Goal: Transaction & Acquisition: Purchase product/service

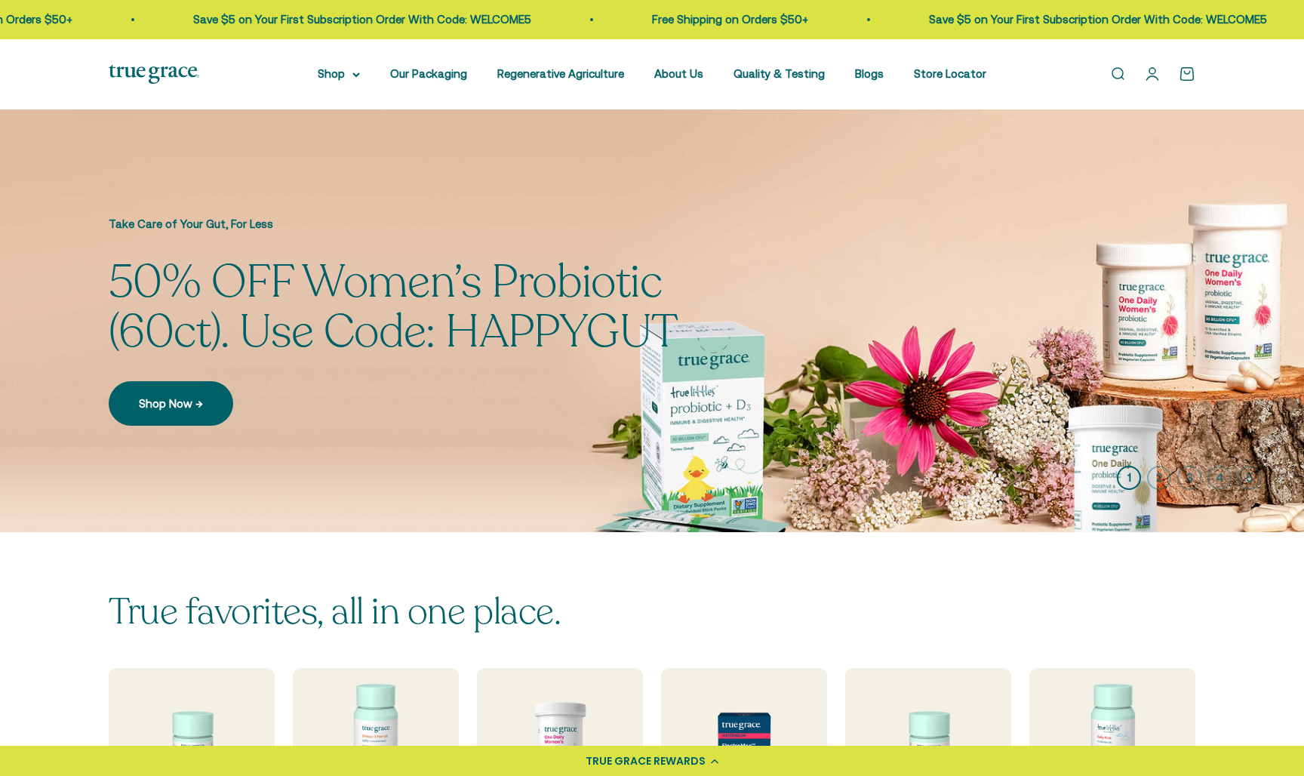
click at [1152, 78] on link "Open account page" at bounding box center [1152, 74] width 17 height 17
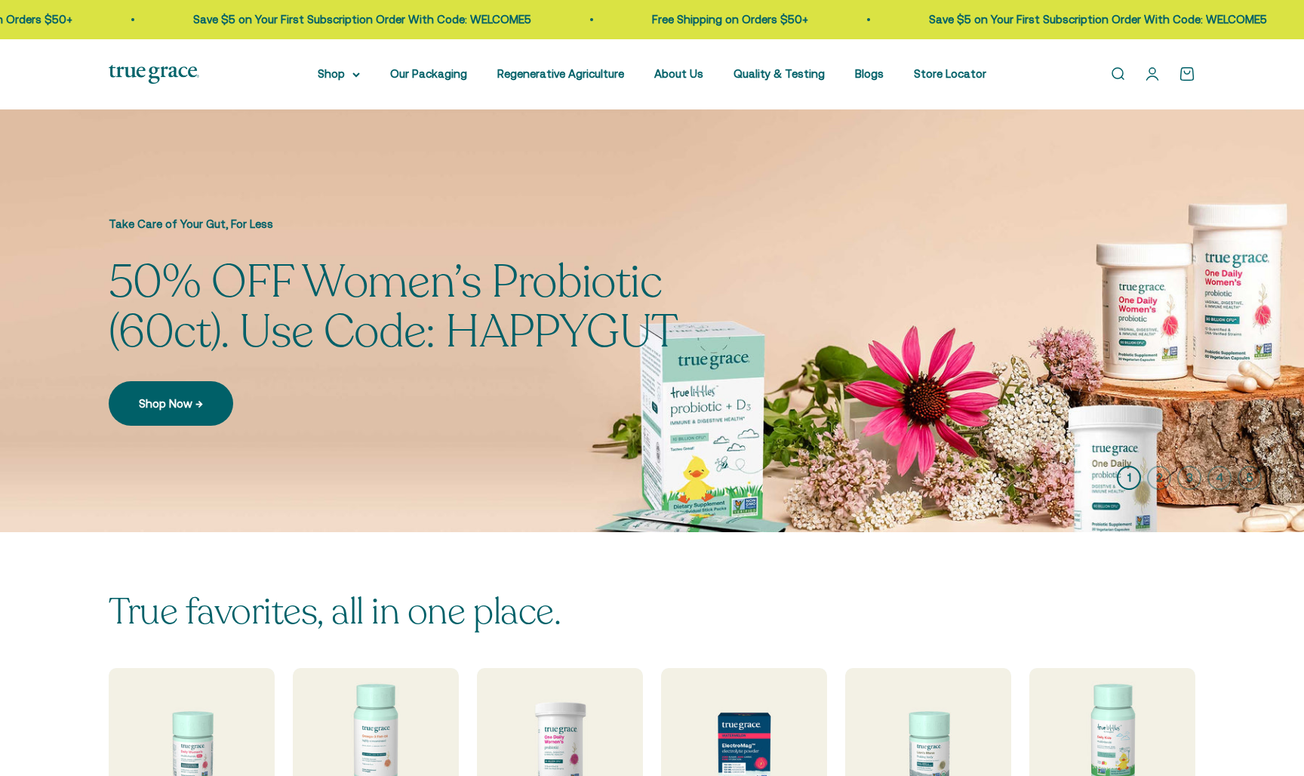
click at [1188, 75] on link "Open cart 0" at bounding box center [1187, 74] width 17 height 17
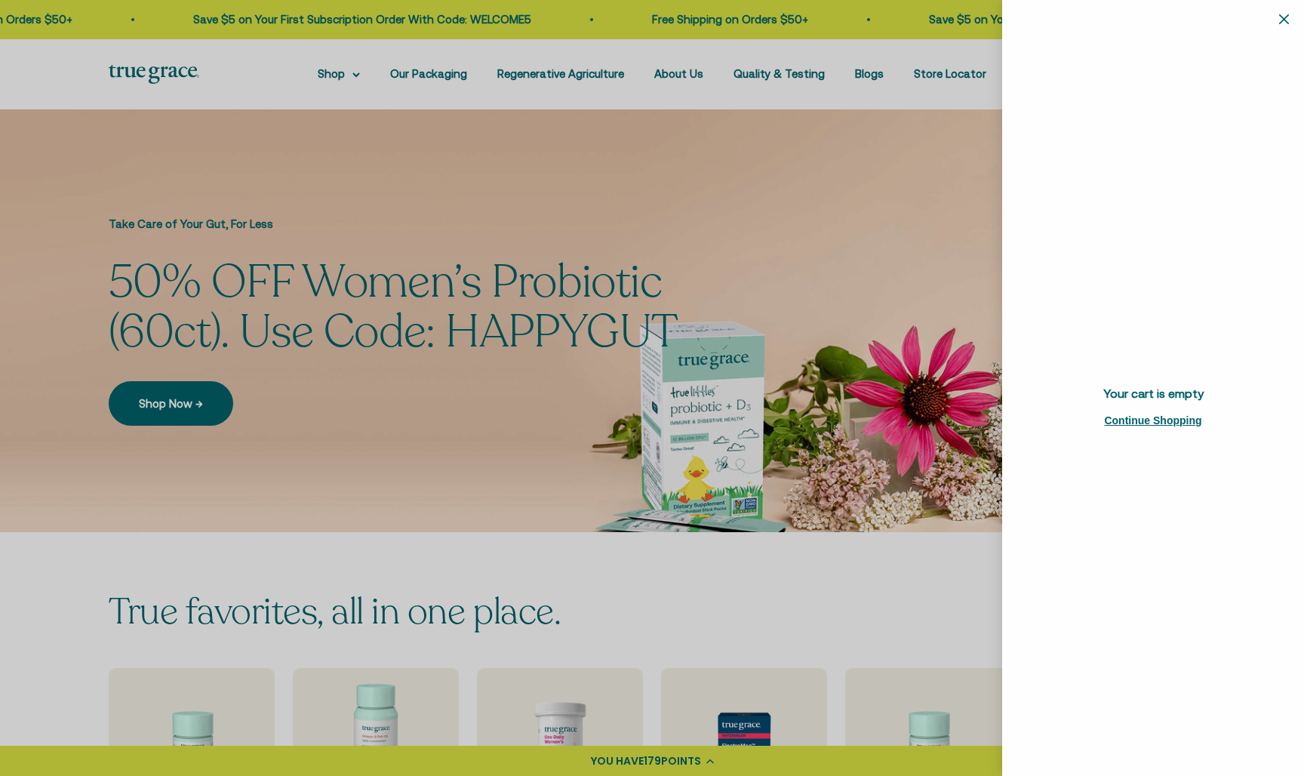
click at [533, 589] on div at bounding box center [652, 388] width 1304 height 776
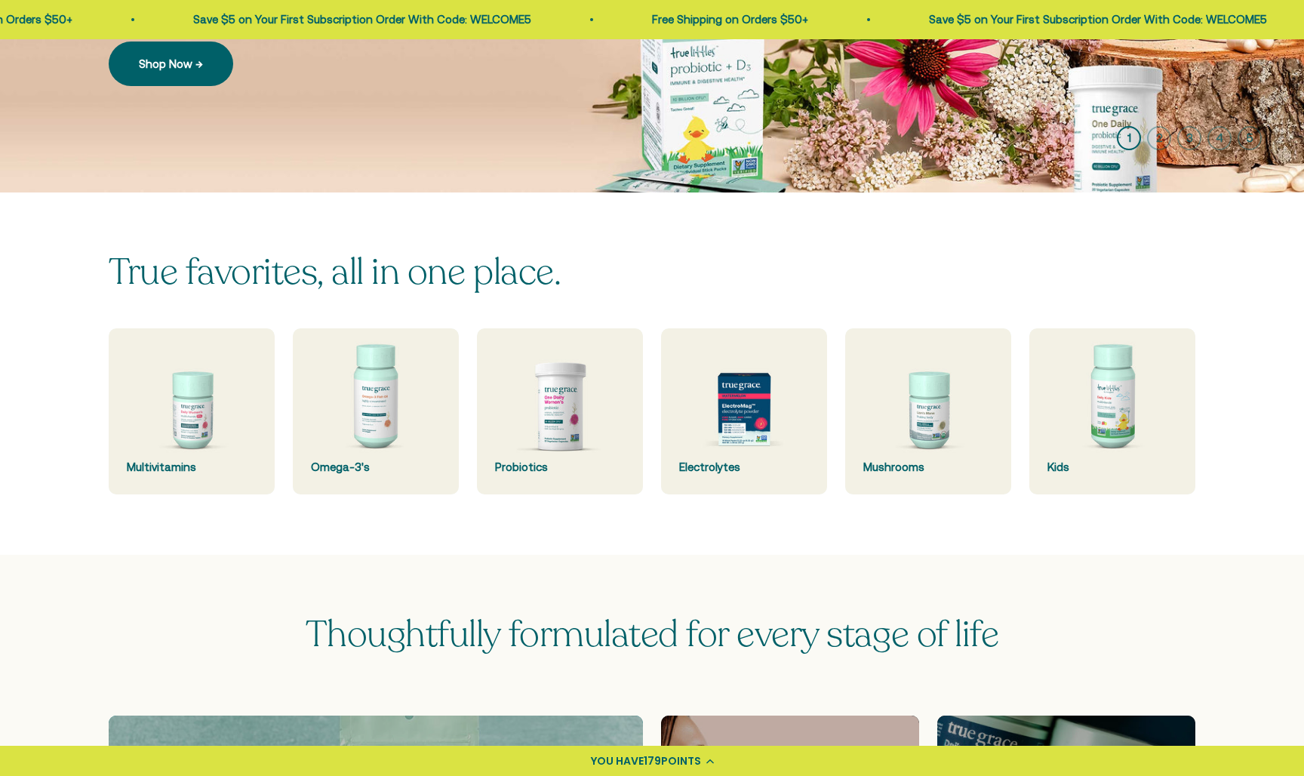
scroll to position [338, 0]
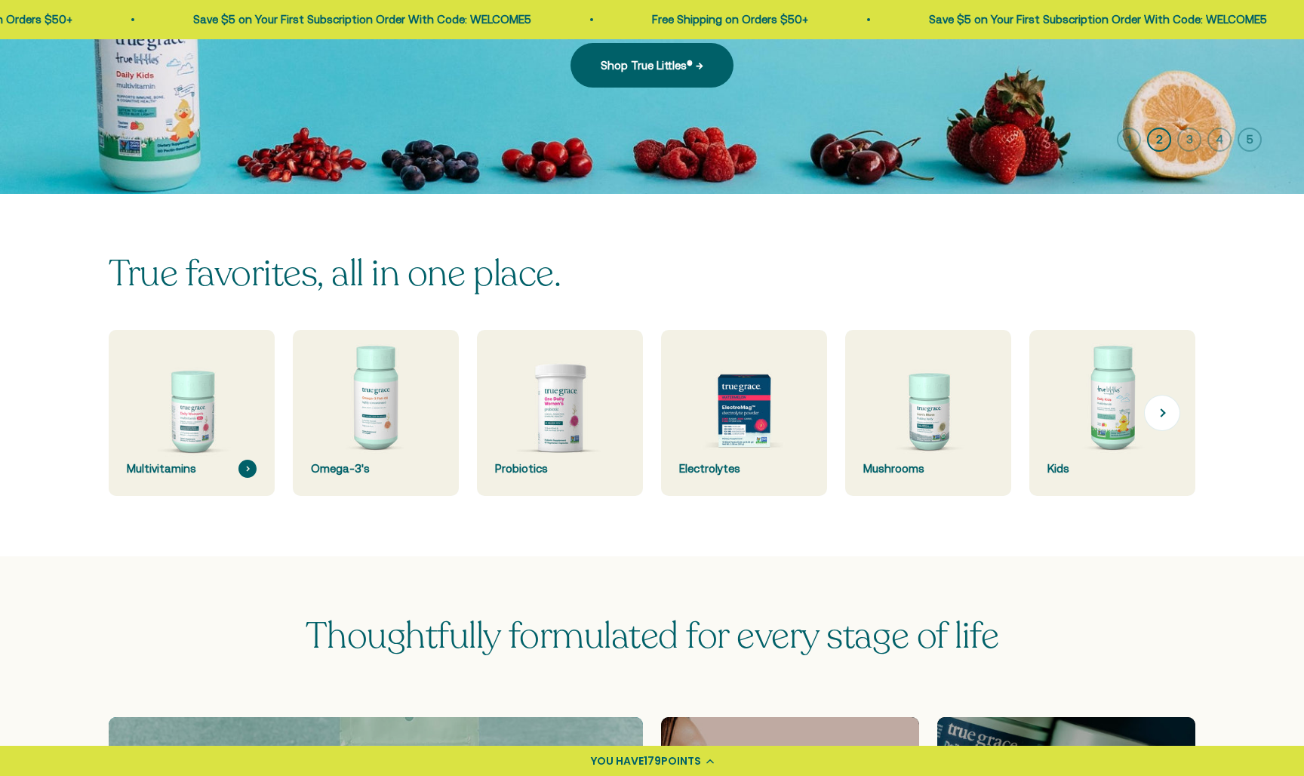
click at [173, 449] on img at bounding box center [191, 413] width 176 height 176
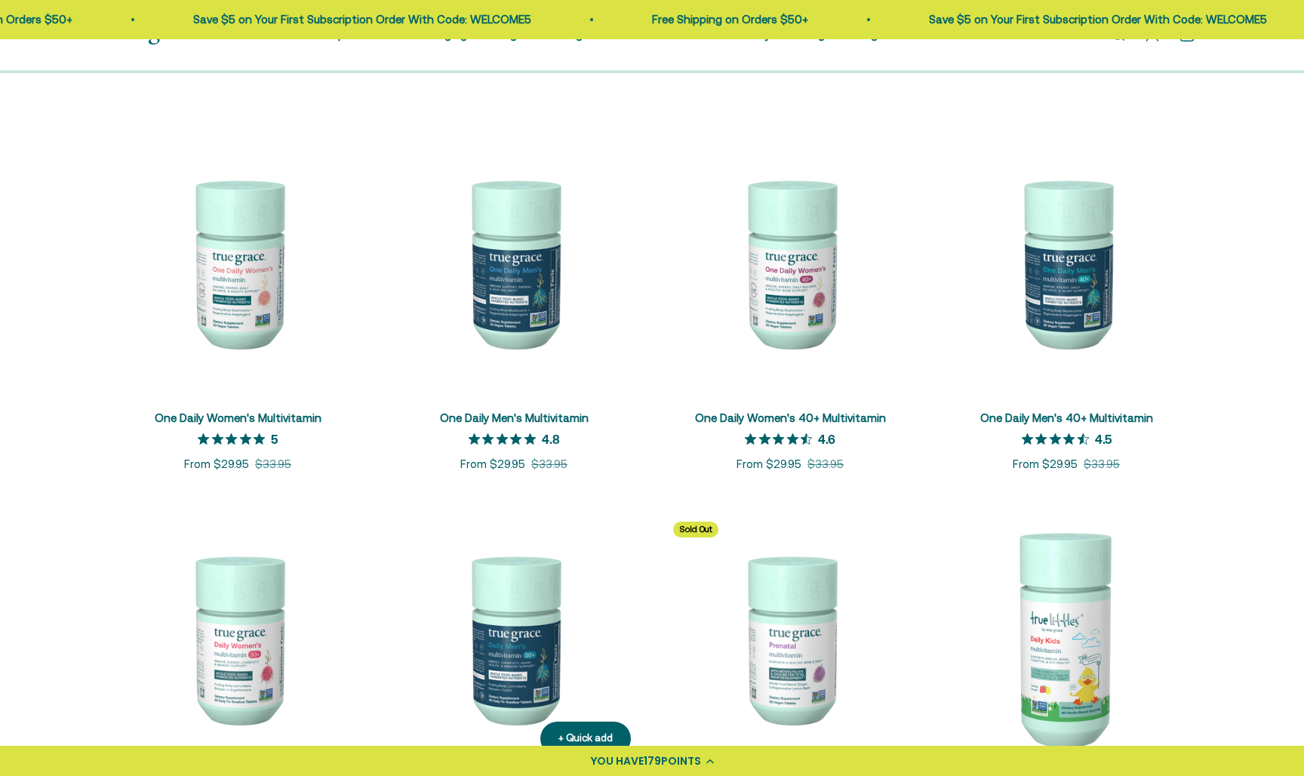
scroll to position [276, 0]
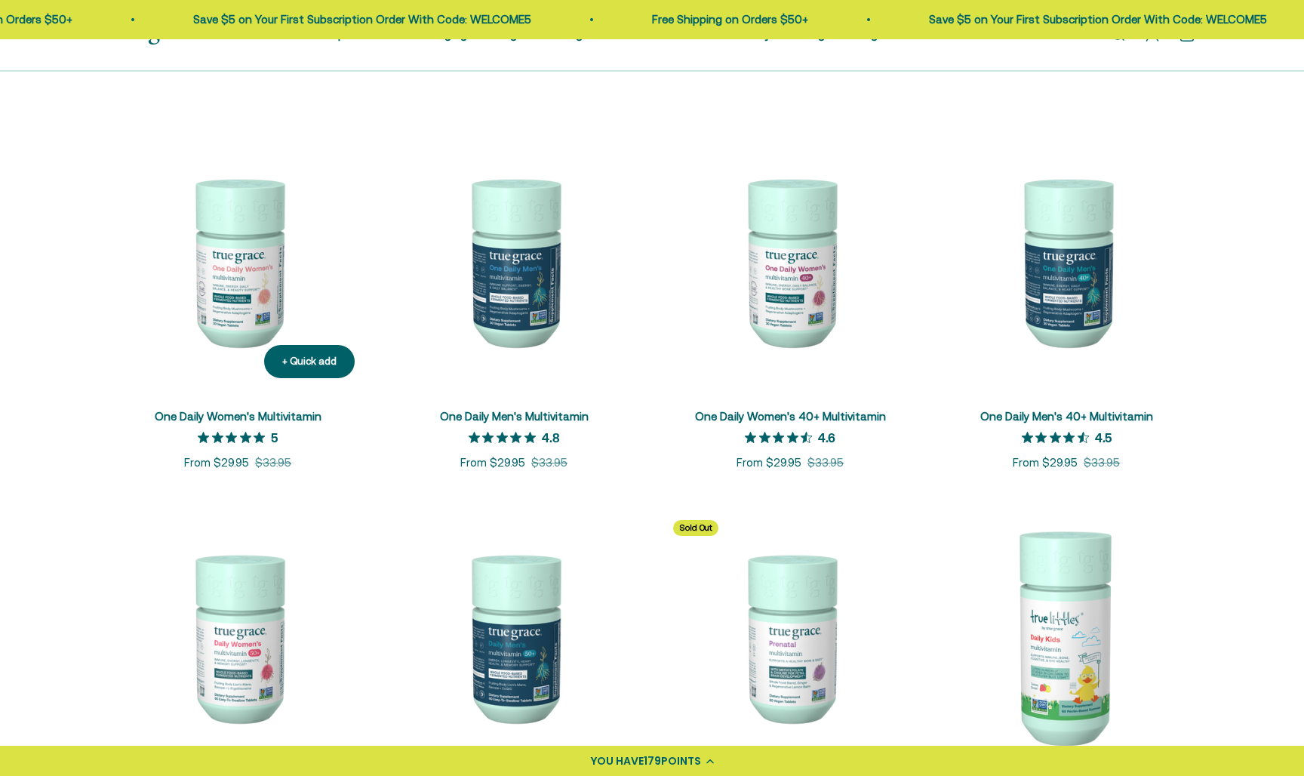
click at [257, 292] on img at bounding box center [238, 261] width 258 height 258
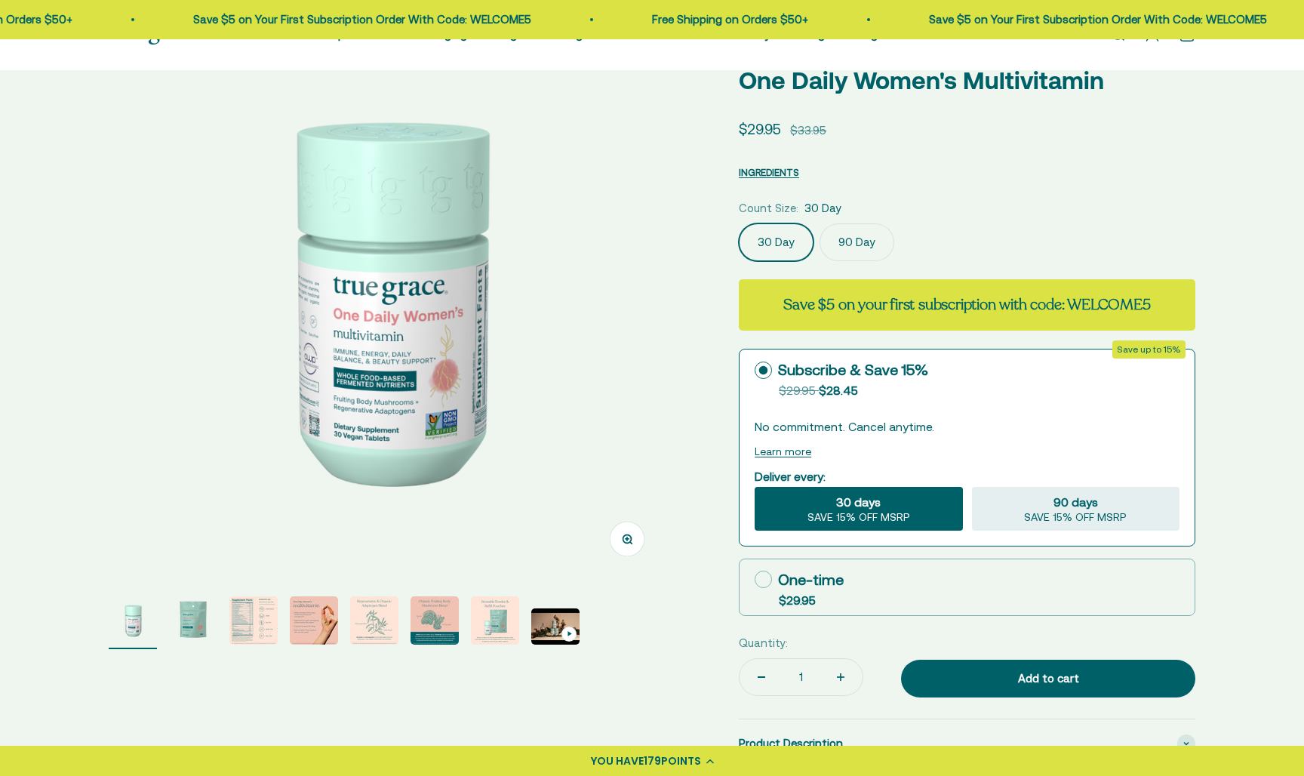
scroll to position [163, 0]
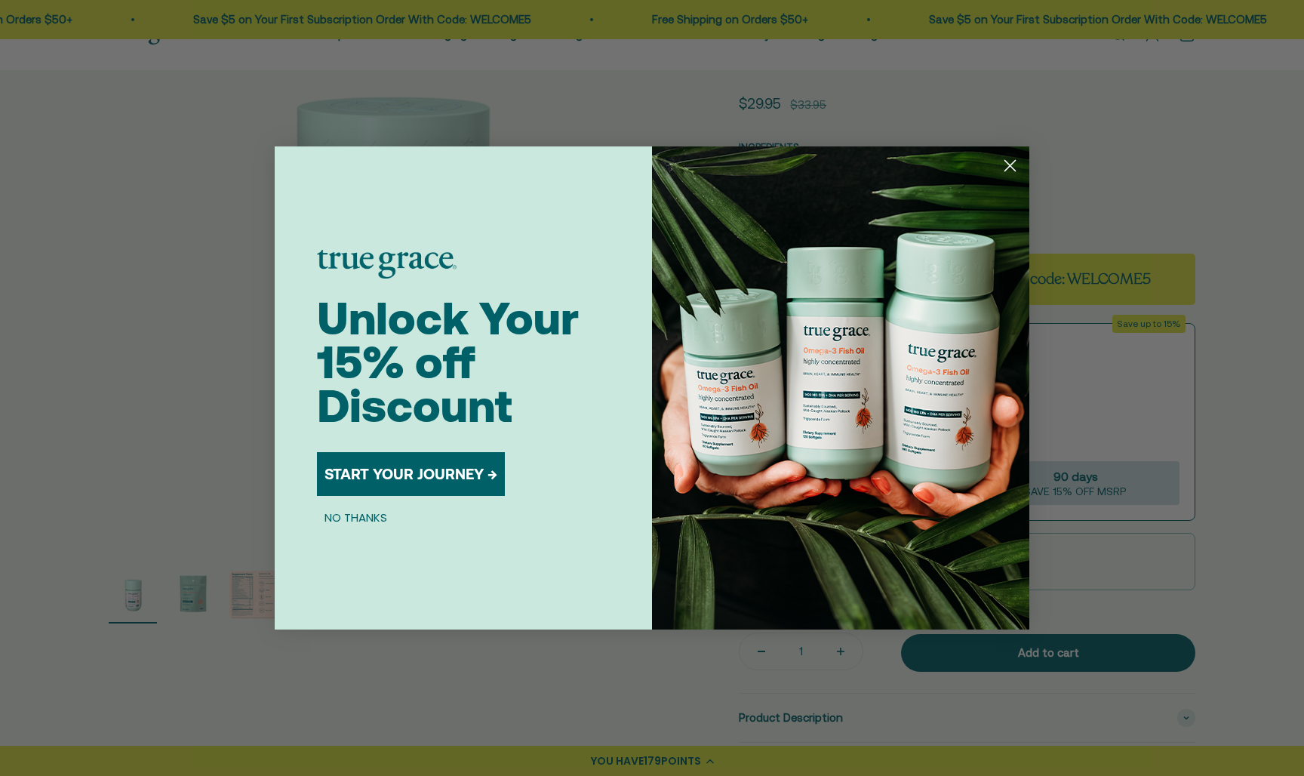
click at [1095, 487] on div "Close dialog Unlock Your 15% off Discount START YOUR JOURNEY → NO THANKS Submit" at bounding box center [652, 388] width 1304 height 776
click at [1175, 377] on div "Close dialog Unlock Your 15% off Discount START YOUR JOURNEY → NO THANKS Submit" at bounding box center [652, 388] width 1304 height 776
click at [1005, 161] on icon "Close dialog" at bounding box center [1010, 166] width 11 height 11
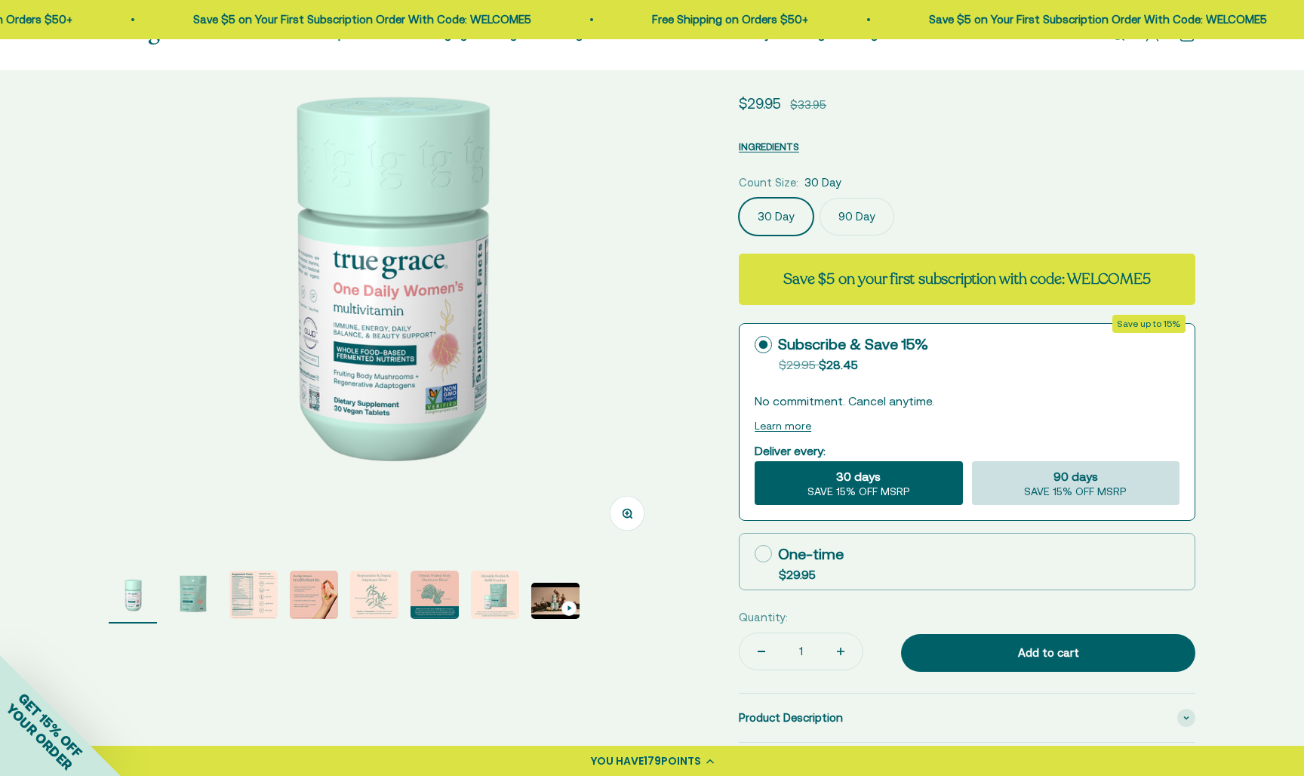
click at [1019, 483] on div "90 days SAVE 15% OFF MSRP" at bounding box center [1075, 483] width 207 height 44
click at [972, 461] on input "90 days SAVE 15% OFF MSRP" at bounding box center [971, 460] width 1 height 1
radio input "true"
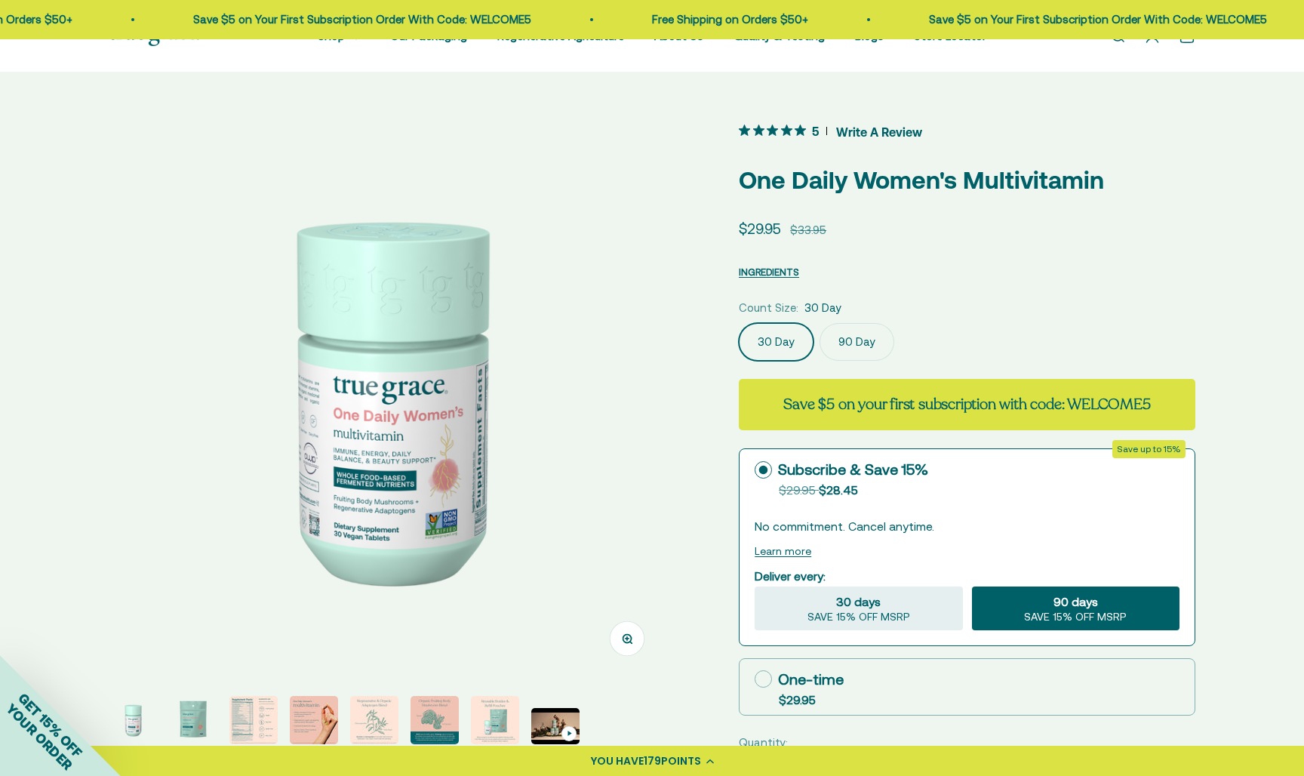
scroll to position [221, 0]
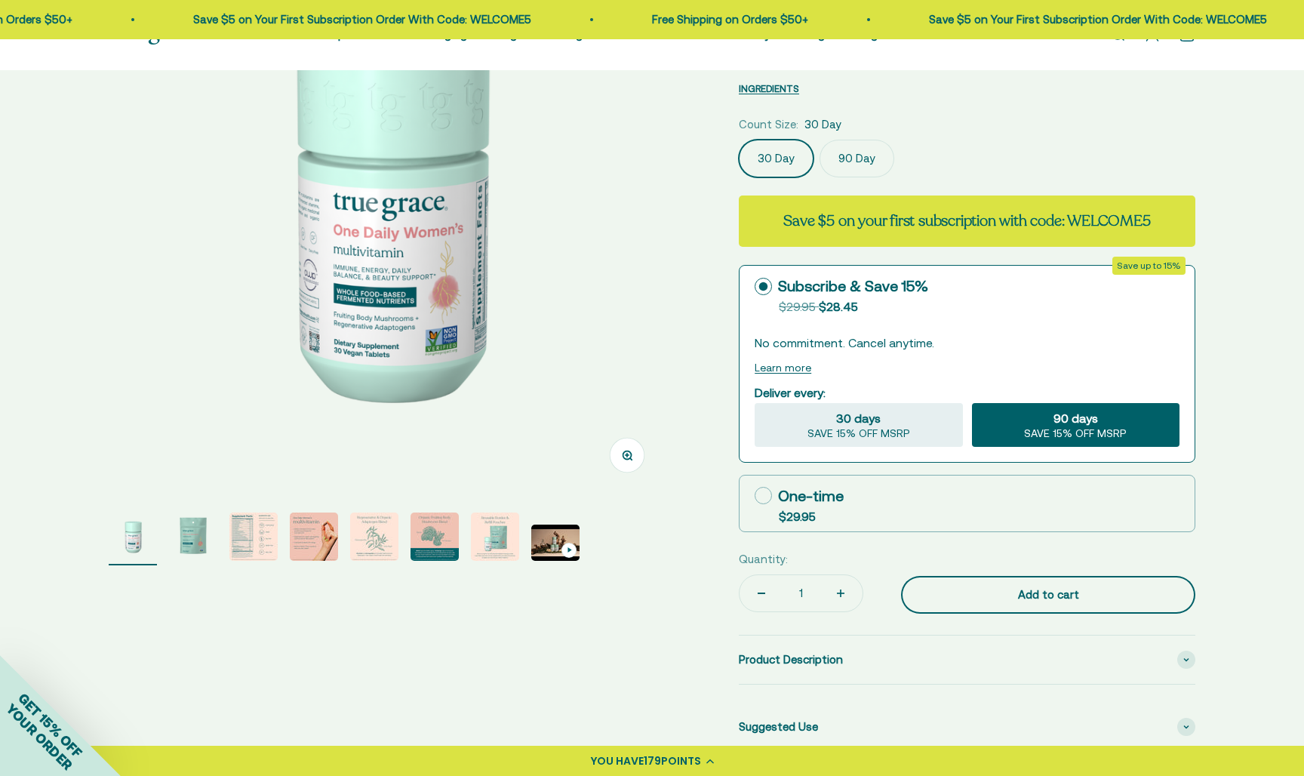
click at [1012, 595] on div "Add to cart" at bounding box center [1048, 595] width 234 height 18
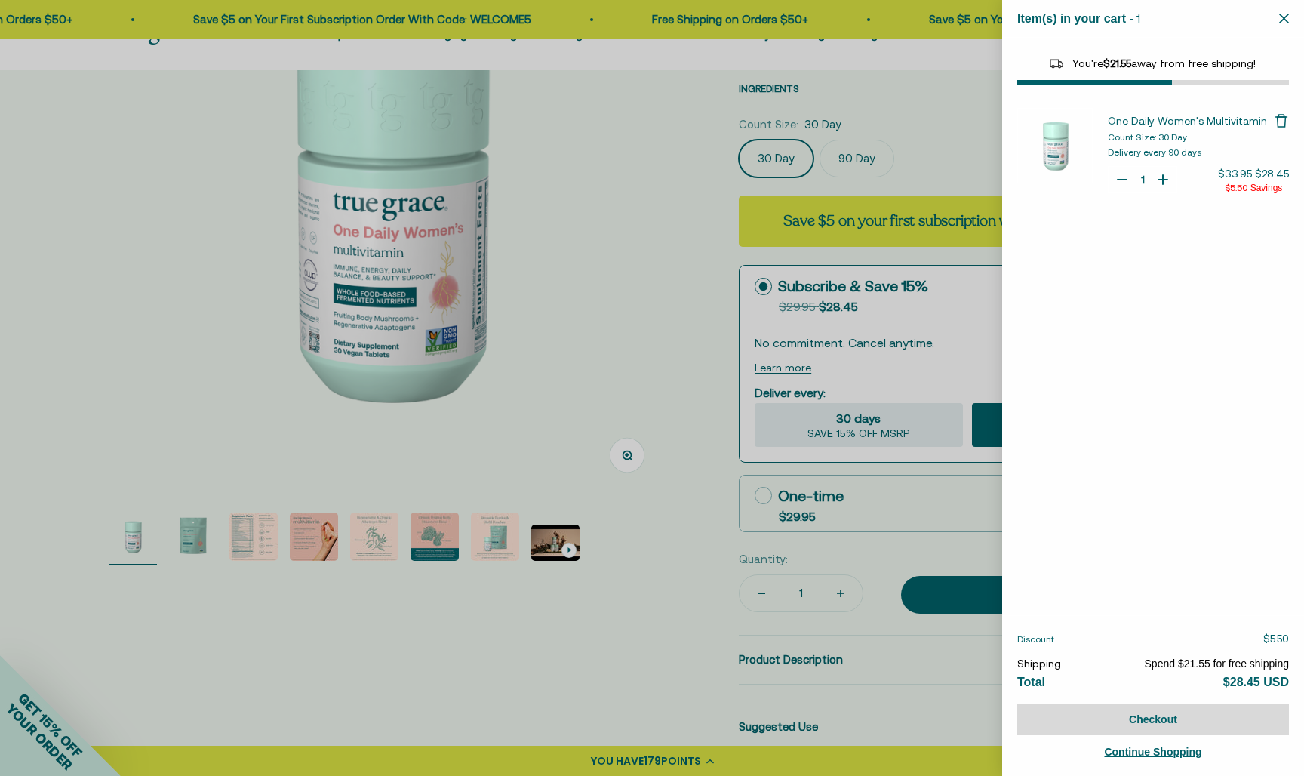
select select "40058329235648"
select select "44878157185238"
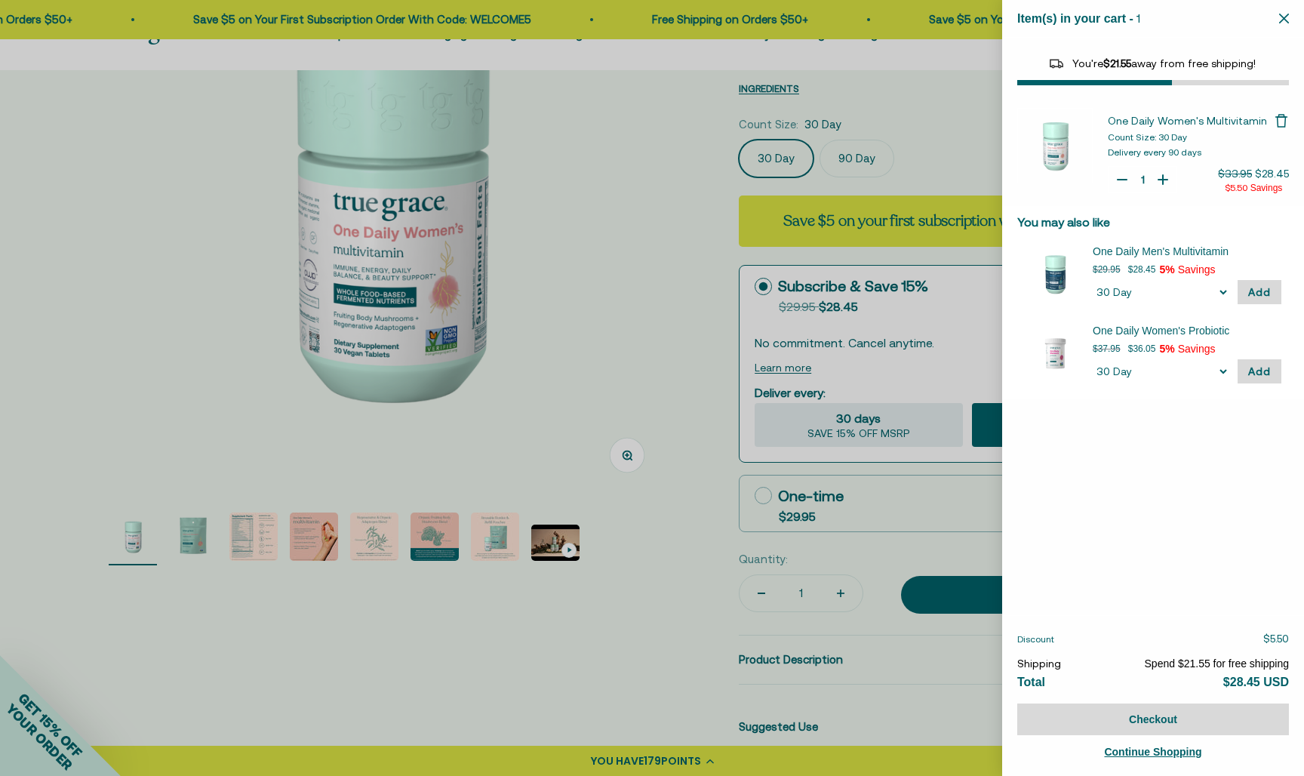
type input "0"
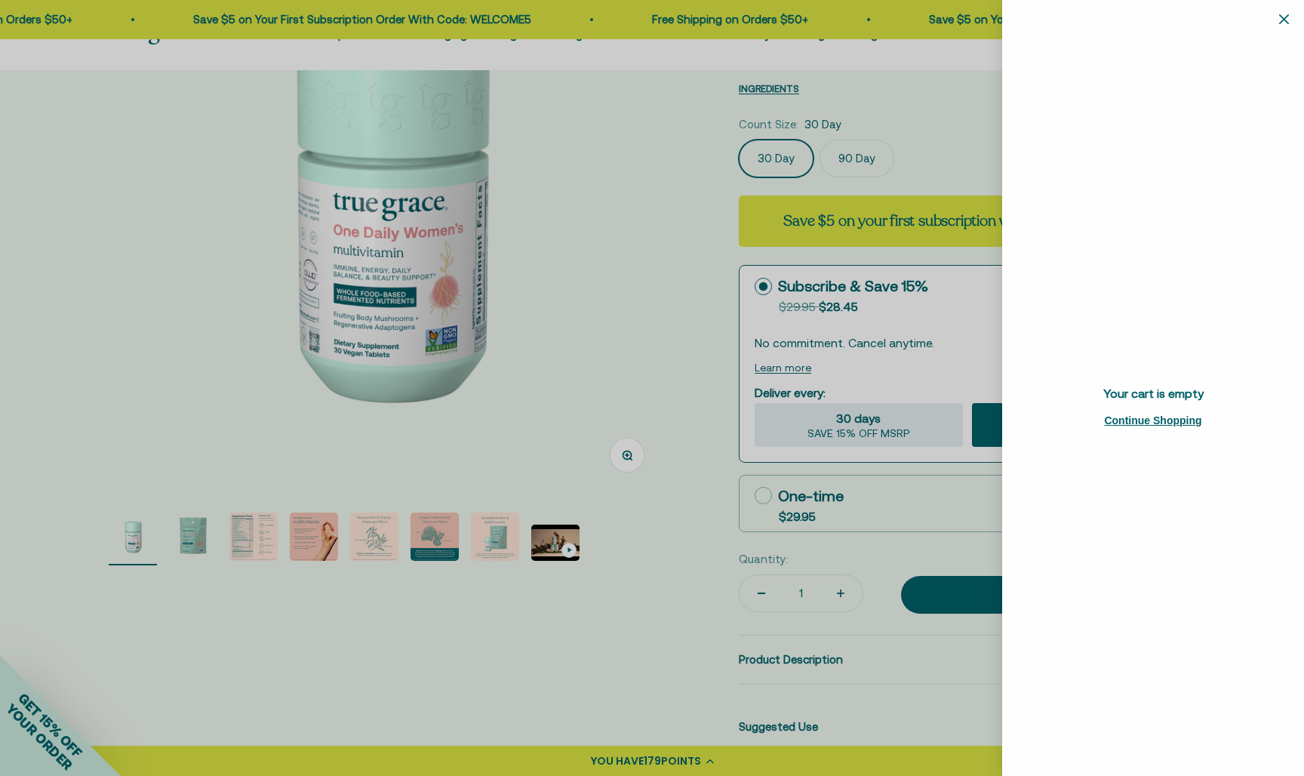
click at [1289, 22] on div "Item(s) in your cart - 0 items 0" at bounding box center [1153, 19] width 302 height 38
click at [1285, 17] on icon "Close" at bounding box center [1284, 19] width 10 height 10
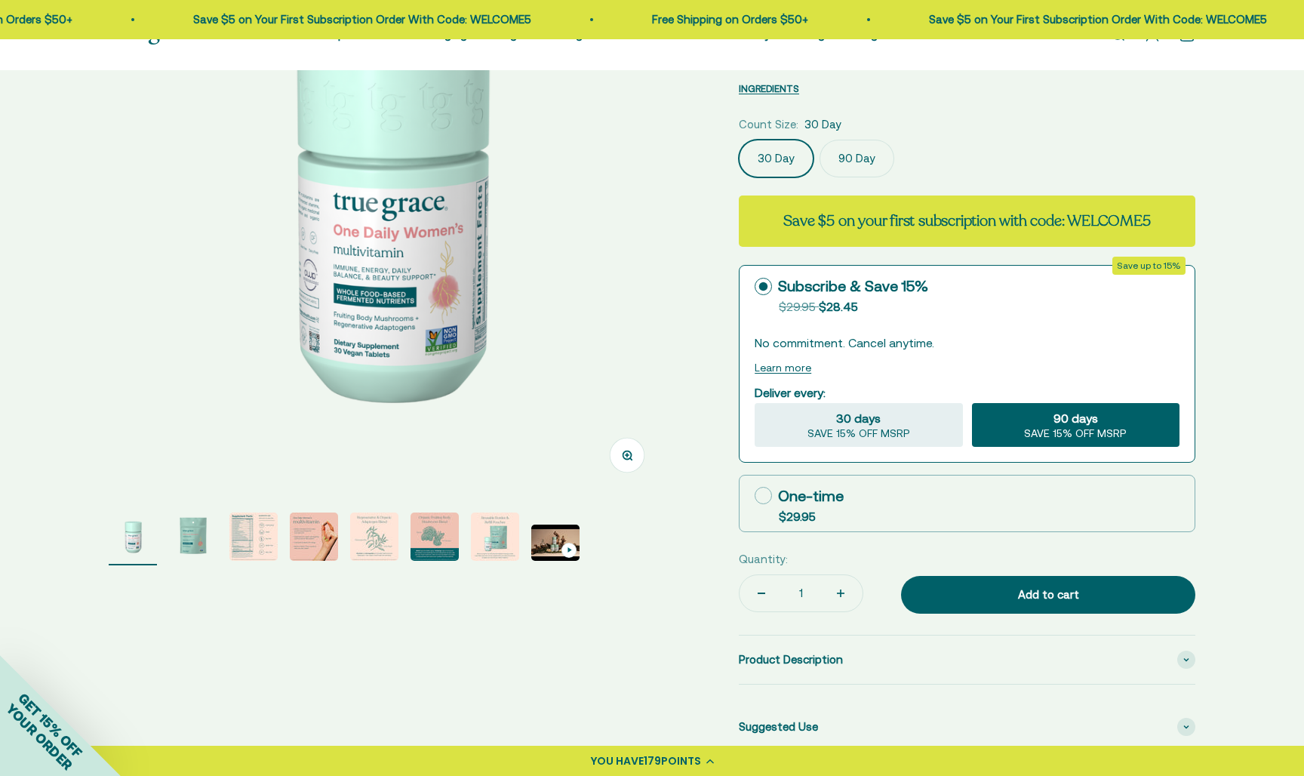
click at [859, 161] on label "90 Day" at bounding box center [856, 159] width 75 height 38
click at [739, 140] on input "90 Day" at bounding box center [738, 139] width 1 height 1
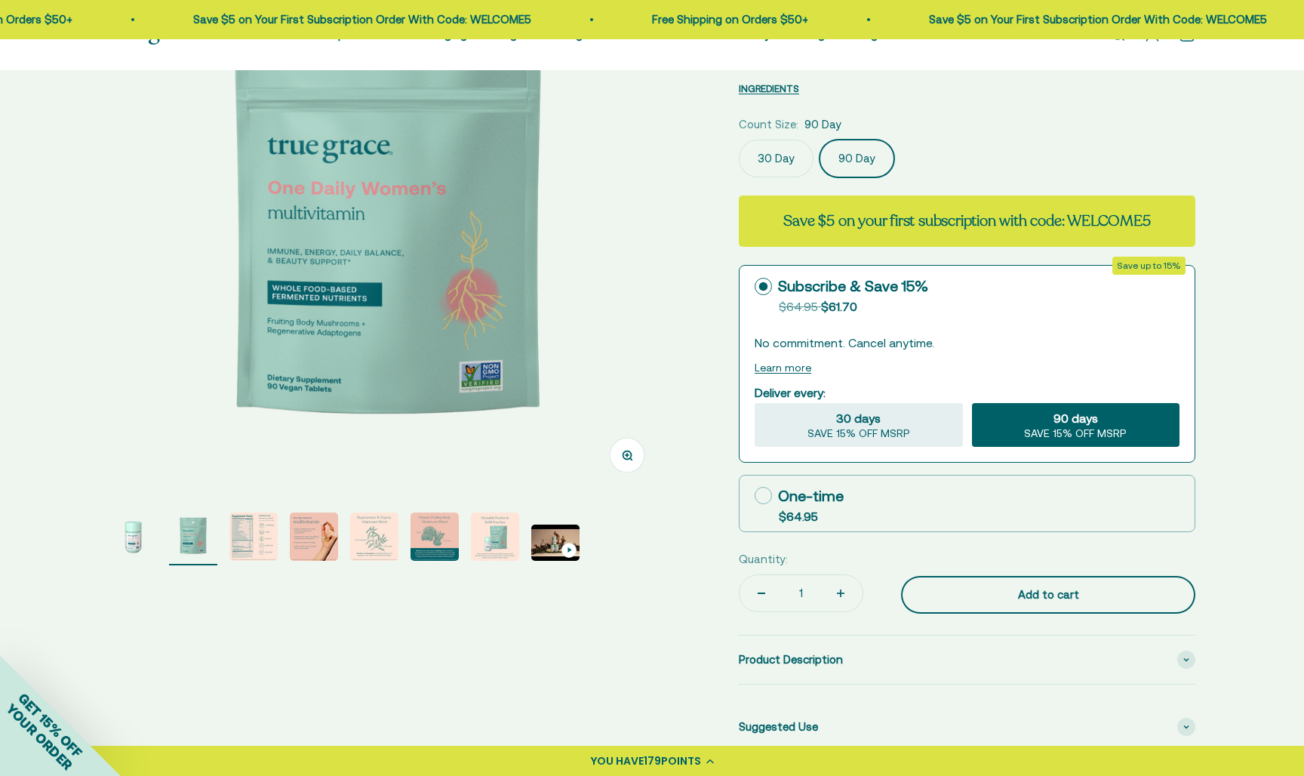
click at [1024, 601] on button "Add to cart" at bounding box center [1048, 595] width 294 height 38
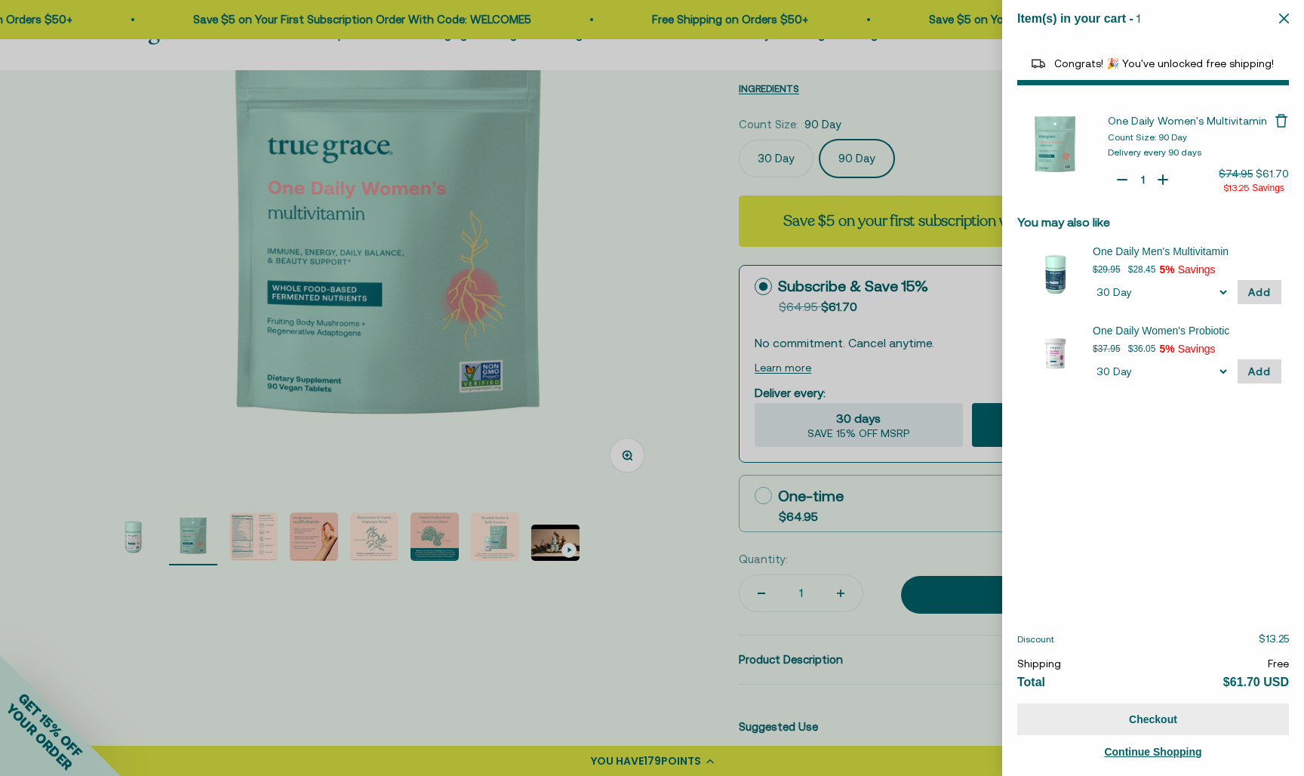
click at [1163, 714] on button "Checkout" at bounding box center [1153, 719] width 272 height 32
